Goal: Task Accomplishment & Management: Complete application form

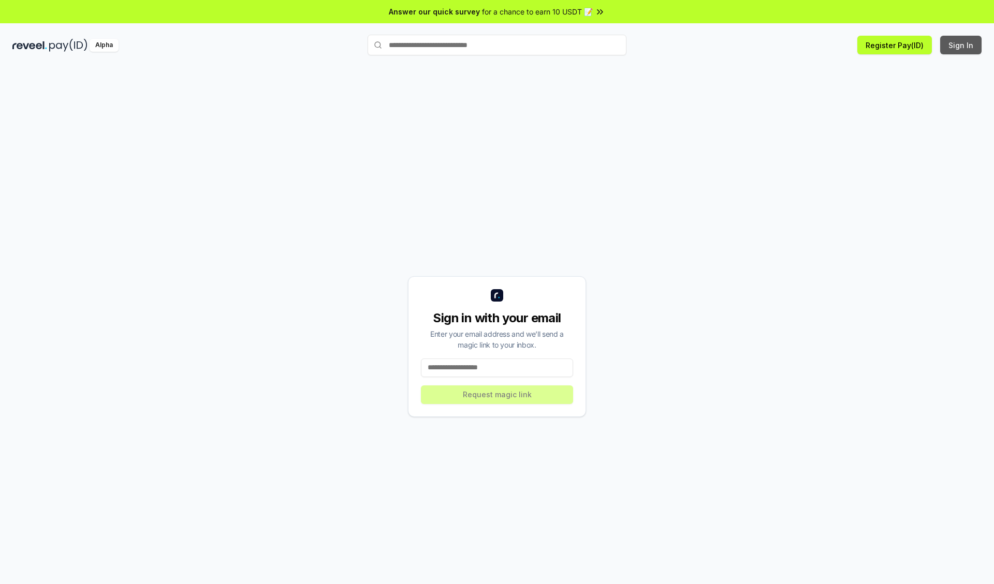
click at [961, 45] on button "Sign In" at bounding box center [960, 45] width 41 height 19
type input "**********"
click at [497, 394] on button "Request magic link" at bounding box center [497, 395] width 152 height 19
